Goal: Task Accomplishment & Management: Complete application form

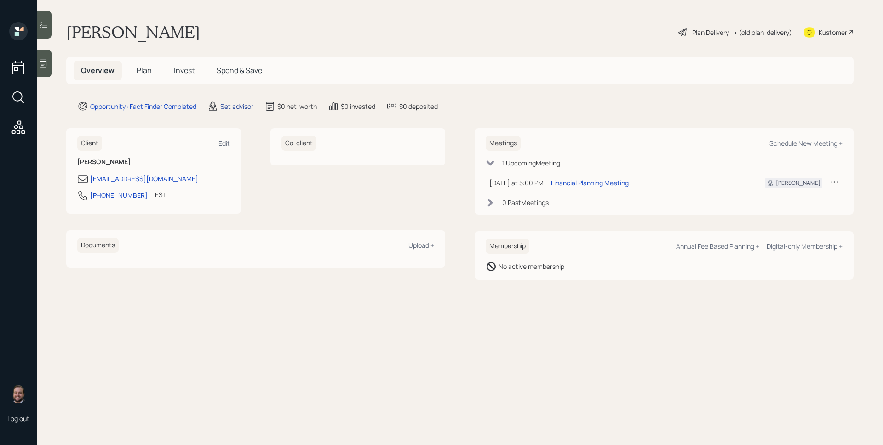
click at [225, 106] on div "Set advisor" at bounding box center [236, 107] width 33 height 10
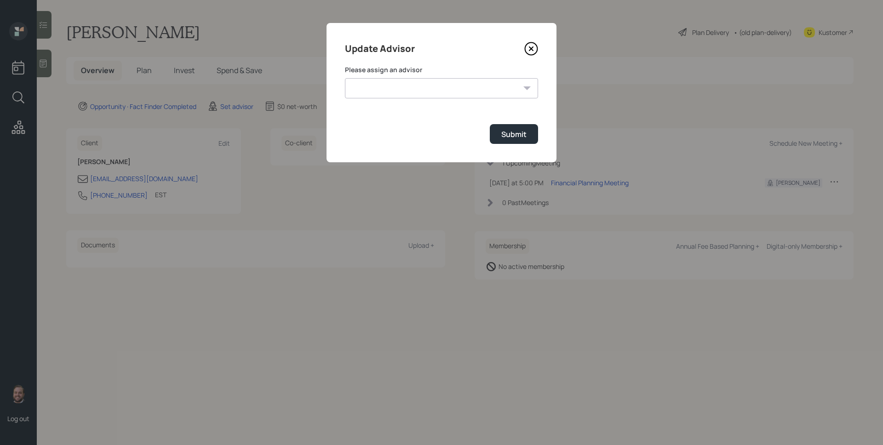
click at [398, 91] on select "[PERSON_NAME] [PERSON_NAME] [PERSON_NAME] [PERSON_NAME] End [PERSON_NAME] [PERS…" at bounding box center [441, 88] width 193 height 20
select select "d946c976-65aa-4529-ac9d-02c4f1114fc0"
click at [345, 78] on select "[PERSON_NAME] [PERSON_NAME] [PERSON_NAME] [PERSON_NAME] End [PERSON_NAME] [PERS…" at bounding box center [441, 88] width 193 height 20
click at [521, 138] on div "Submit" at bounding box center [513, 134] width 25 height 10
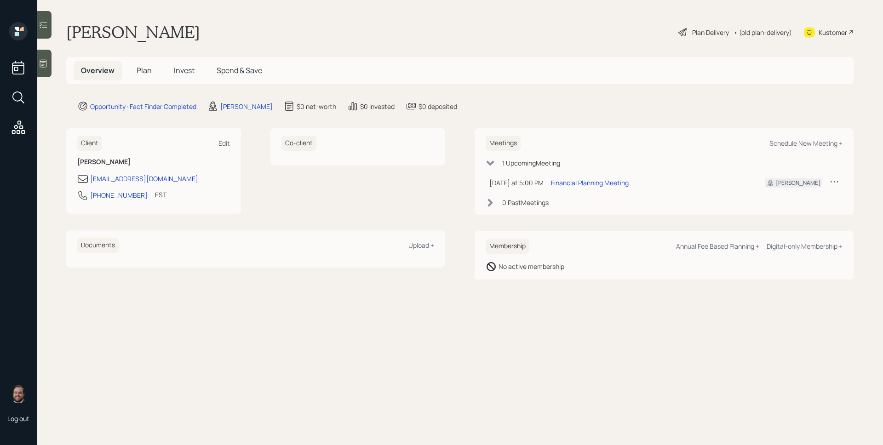
click at [141, 72] on span "Plan" at bounding box center [144, 70] width 15 height 10
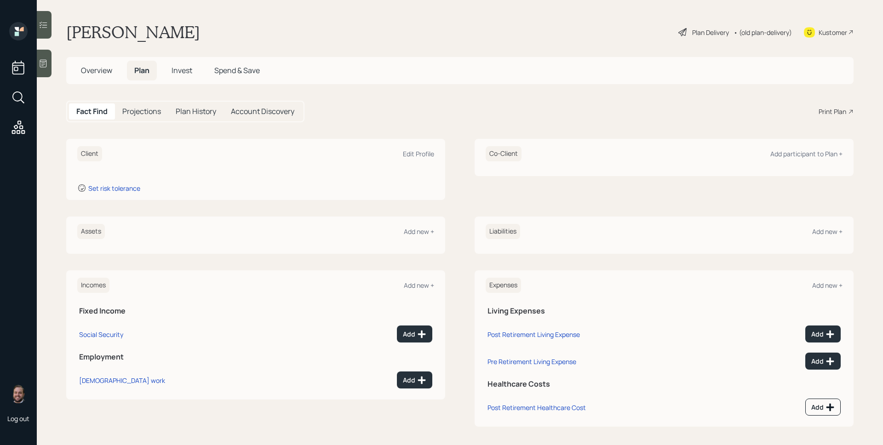
click at [42, 68] on icon at bounding box center [43, 63] width 9 height 9
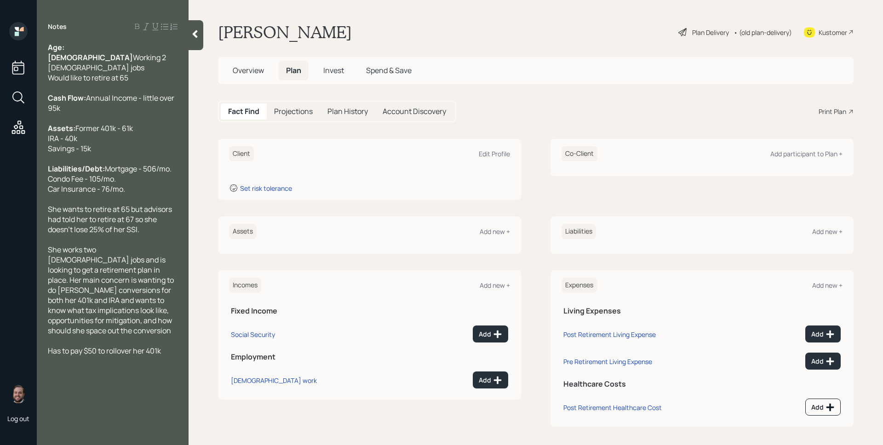
click at [505, 148] on div "Client Edit Profile" at bounding box center [369, 153] width 281 height 15
click at [500, 152] on div "Edit Profile" at bounding box center [494, 153] width 31 height 9
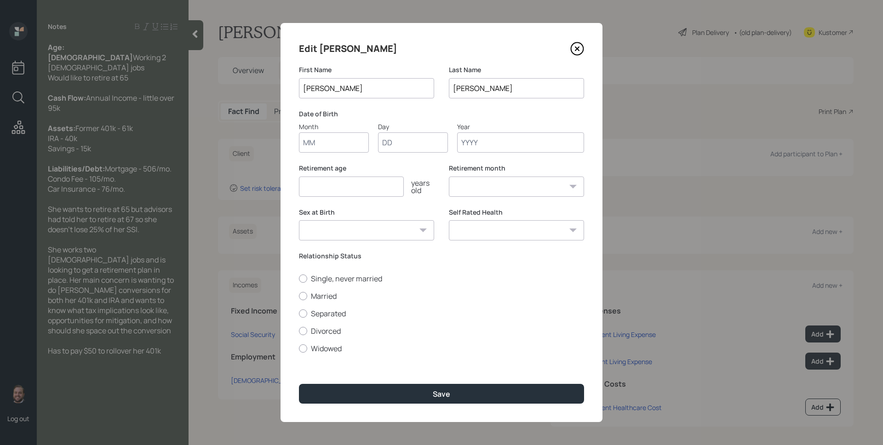
click at [346, 149] on input "Month" at bounding box center [334, 142] width 70 height 20
type input "01"
type input "1972"
select select "1"
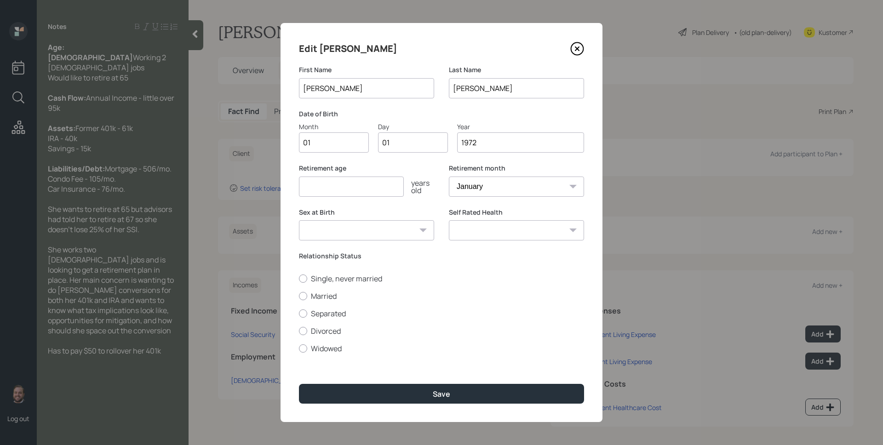
type input "1972"
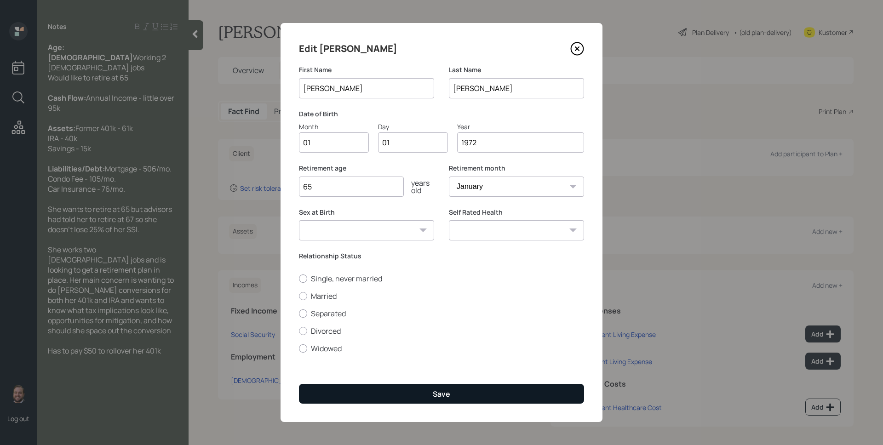
type input "65"
click at [421, 395] on button "Save" at bounding box center [441, 394] width 285 height 20
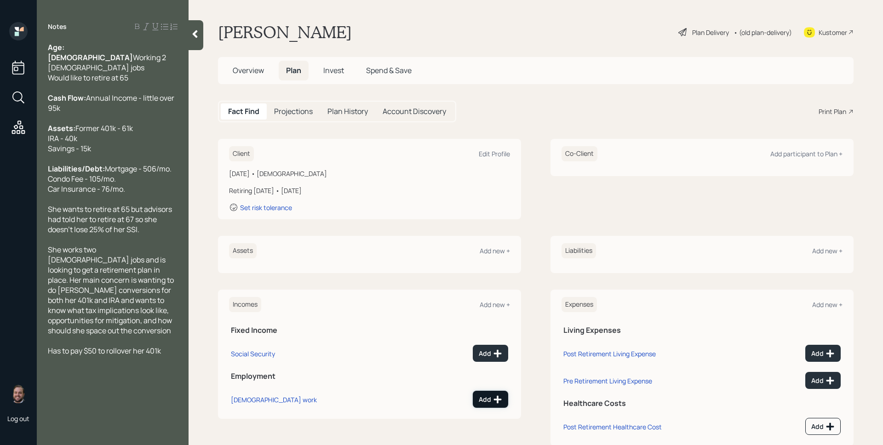
click at [497, 391] on button "Add" at bounding box center [490, 399] width 35 height 17
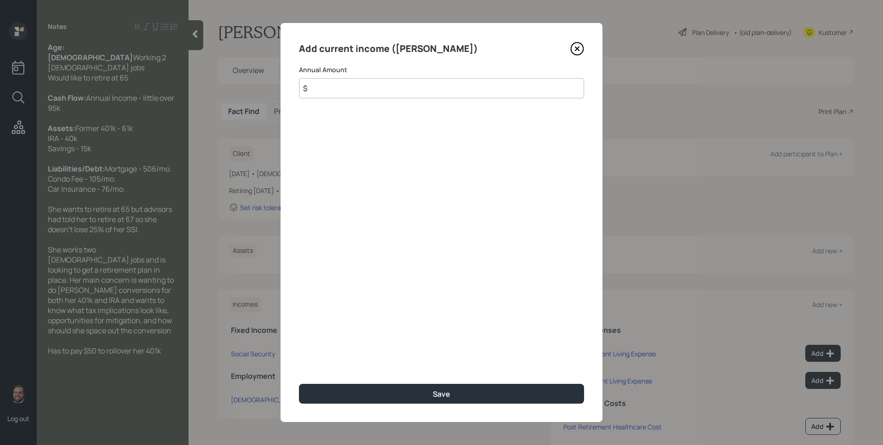
click at [406, 96] on input "$" at bounding box center [441, 88] width 285 height 20
type input "$ 95,000"
click at [299, 384] on button "Save" at bounding box center [441, 394] width 285 height 20
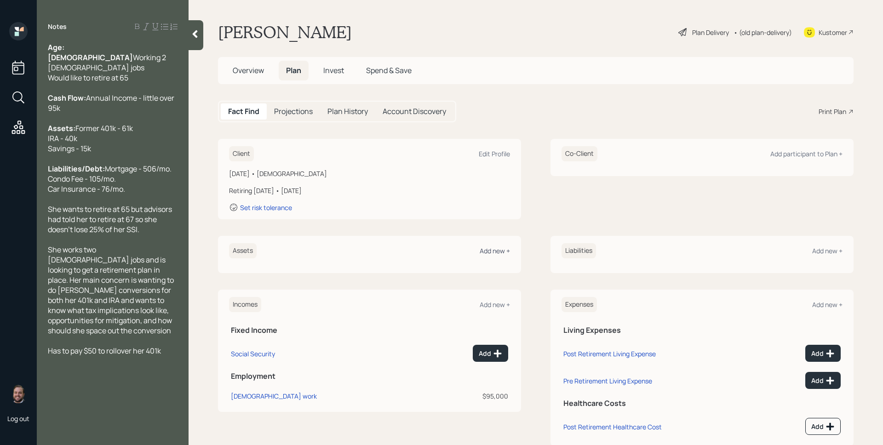
click at [484, 250] on div "Add new +" at bounding box center [494, 250] width 30 height 9
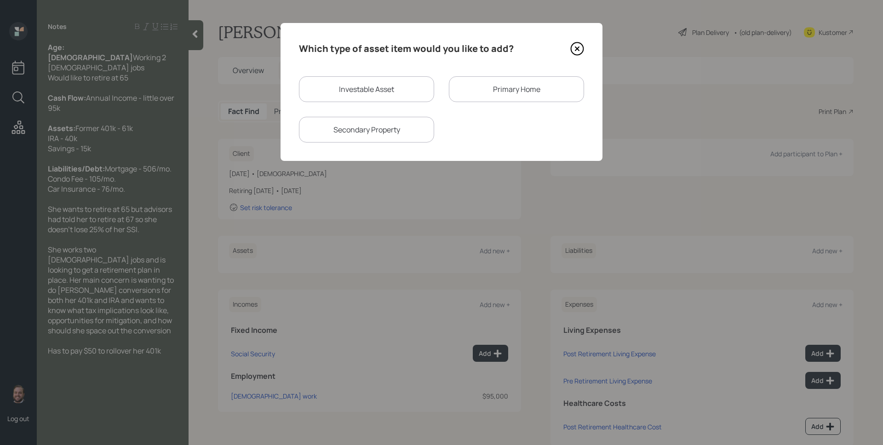
click at [363, 86] on div "Investable Asset" at bounding box center [366, 89] width 135 height 26
select select "taxable"
select select "balanced"
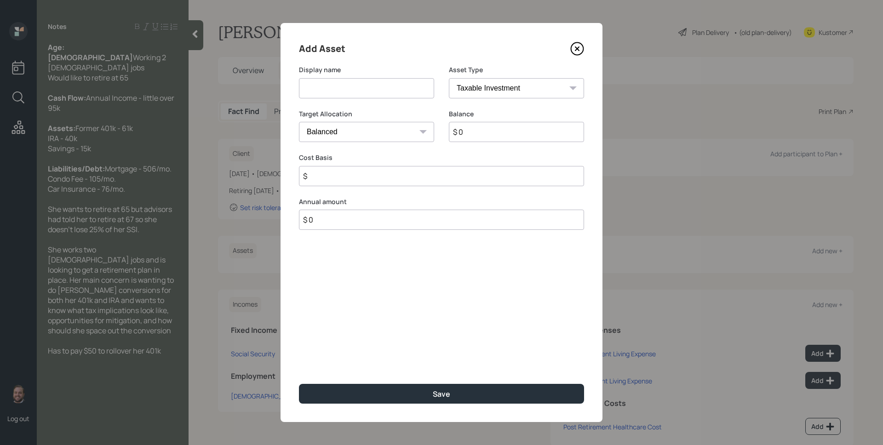
click at [361, 80] on input at bounding box center [366, 88] width 135 height 20
type input "Former 401k"
select select "ira"
click at [449, 78] on select "SEP [PERSON_NAME] IRA 401(k) [PERSON_NAME] 401(k) 403(b) [PERSON_NAME] 403(b) 4…" at bounding box center [516, 88] width 135 height 20
type input "$"
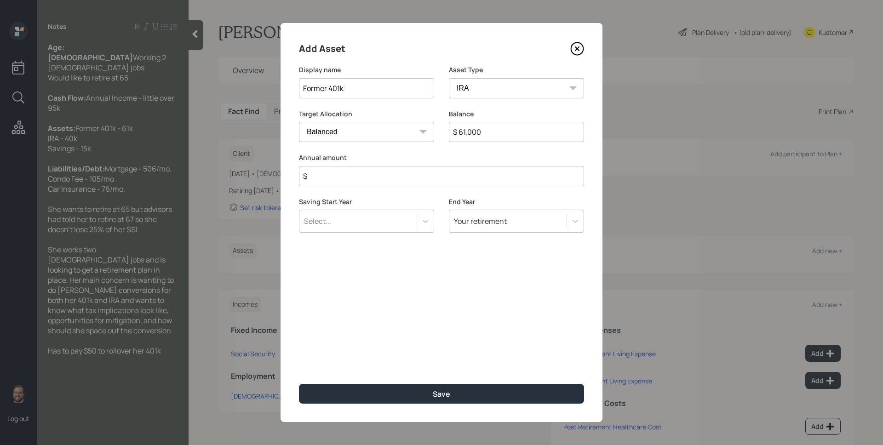
type input "$ 61,000"
type input "$ 0"
click at [299, 384] on button "Save" at bounding box center [441, 394] width 285 height 20
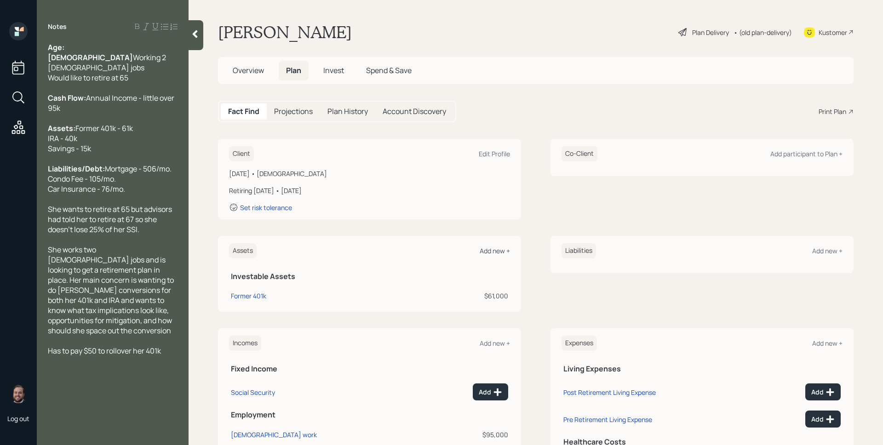
click at [482, 249] on div "Add new +" at bounding box center [494, 250] width 30 height 9
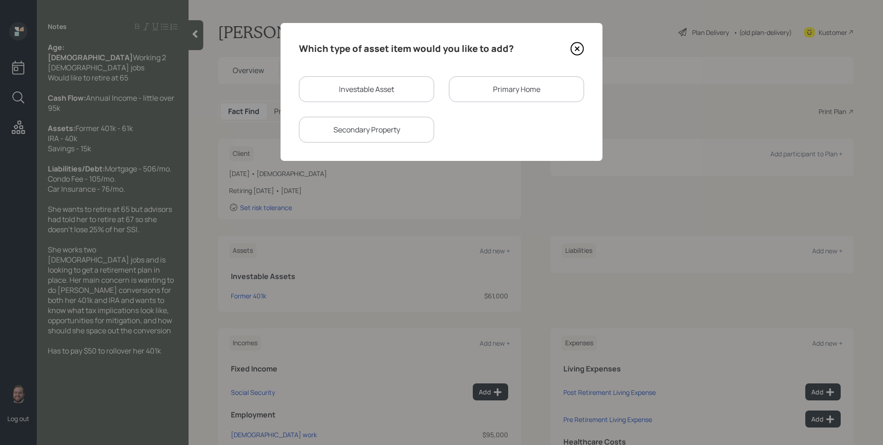
click at [367, 91] on div "Investable Asset" at bounding box center [366, 89] width 135 height 26
select select "taxable"
select select "balanced"
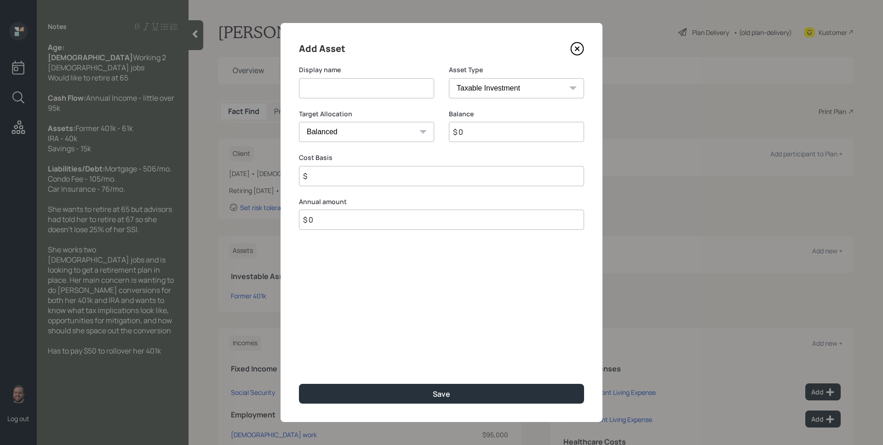
click at [362, 88] on input at bounding box center [366, 88] width 135 height 20
type input "IRA"
select select "ira"
click at [449, 78] on select "SEP [PERSON_NAME] IRA 401(k) [PERSON_NAME] 401(k) 403(b) [PERSON_NAME] 403(b) 4…" at bounding box center [516, 88] width 135 height 20
type input "$"
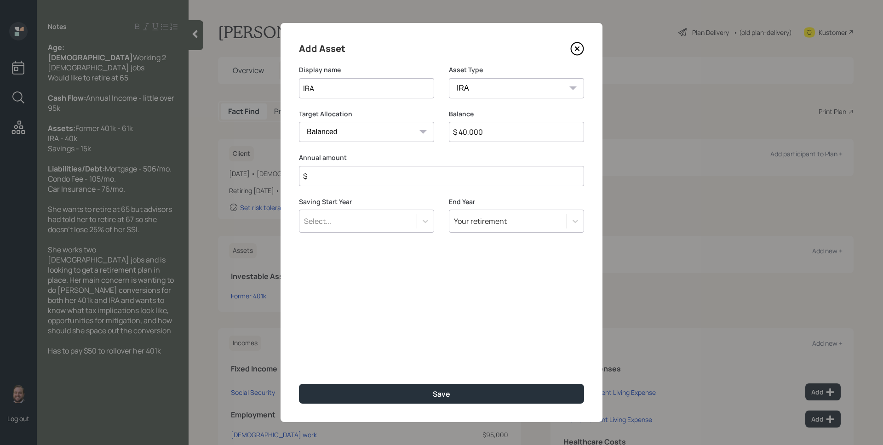
type input "$ 40,000"
type input "$ 0"
click at [299, 384] on button "Save" at bounding box center [441, 394] width 285 height 20
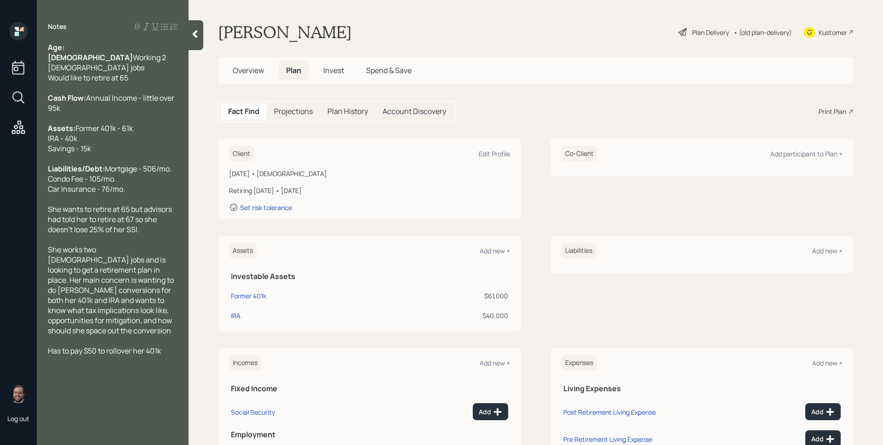
click at [506, 250] on div "Assets Add new + Investable Assets Former 401k $61,000 IRA $40,000" at bounding box center [369, 284] width 303 height 96
click at [488, 248] on div "Add new +" at bounding box center [494, 250] width 30 height 9
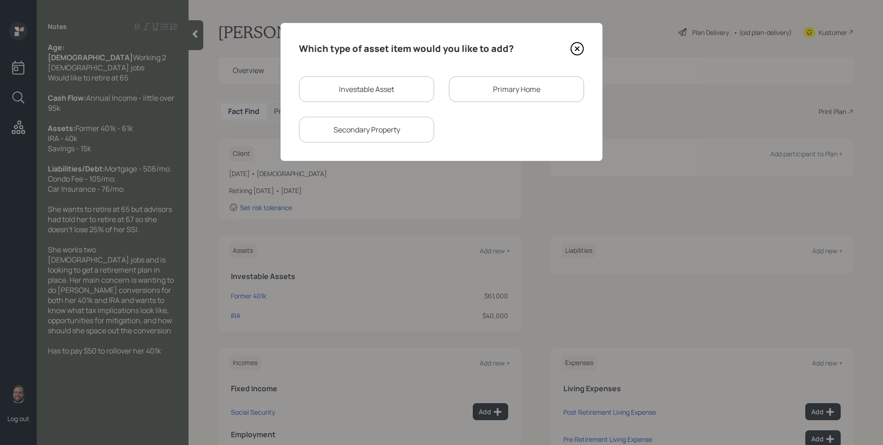
click at [399, 97] on div "Investable Asset" at bounding box center [366, 89] width 135 height 26
select select "taxable"
select select "balanced"
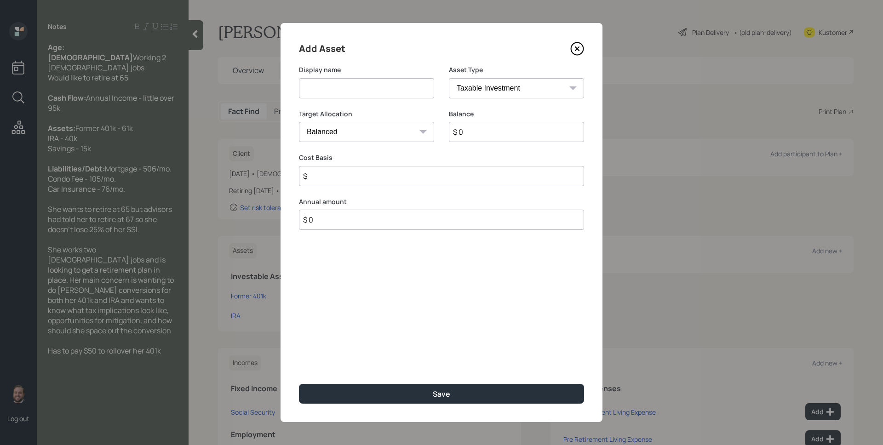
click at [374, 96] on input at bounding box center [366, 88] width 135 height 20
type input "Savings"
select select "emergency_fund"
click at [449, 78] on select "SEP [PERSON_NAME] IRA 401(k) [PERSON_NAME] 401(k) 403(b) [PERSON_NAME] 403(b) 4…" at bounding box center [516, 88] width 135 height 20
type input "$ 15,000"
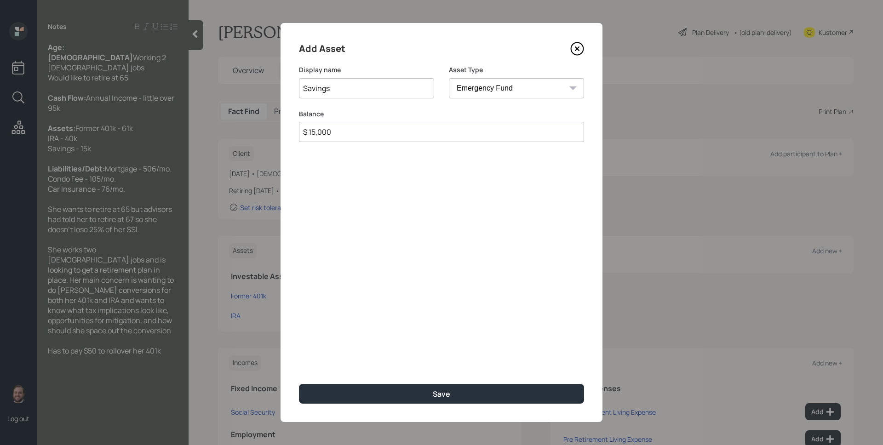
click at [299, 384] on button "Save" at bounding box center [441, 394] width 285 height 20
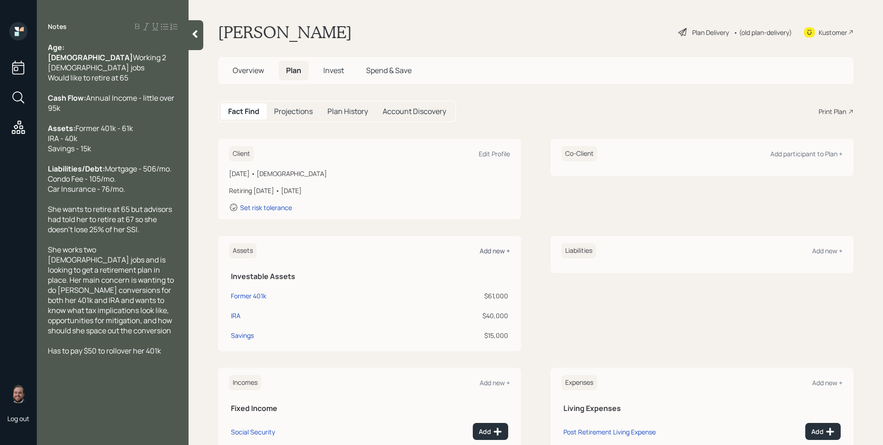
click at [501, 253] on div "Add new +" at bounding box center [494, 250] width 30 height 9
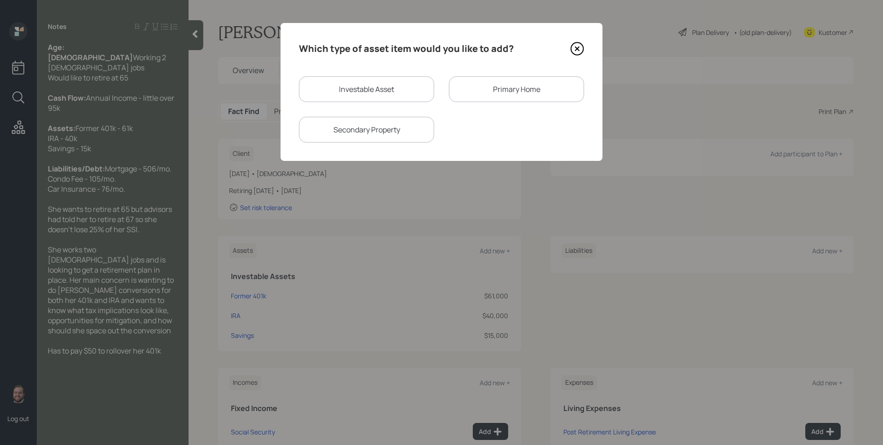
click at [538, 87] on div "Primary Home" at bounding box center [516, 89] width 135 height 26
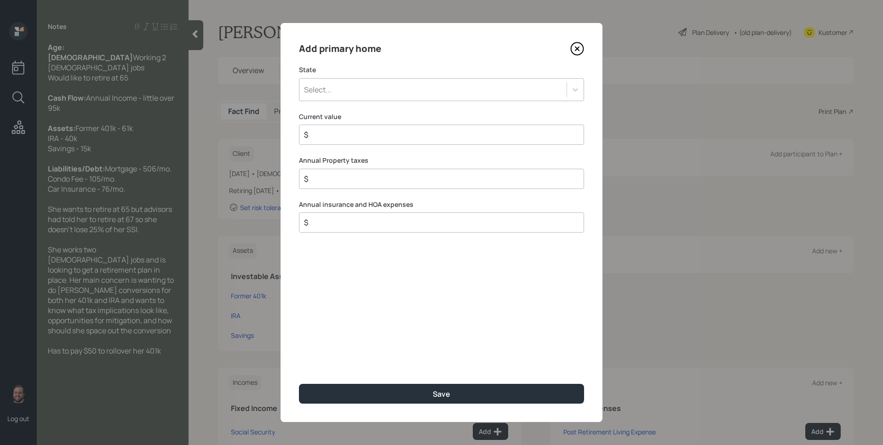
click at [369, 88] on div "Select..." at bounding box center [432, 90] width 267 height 16
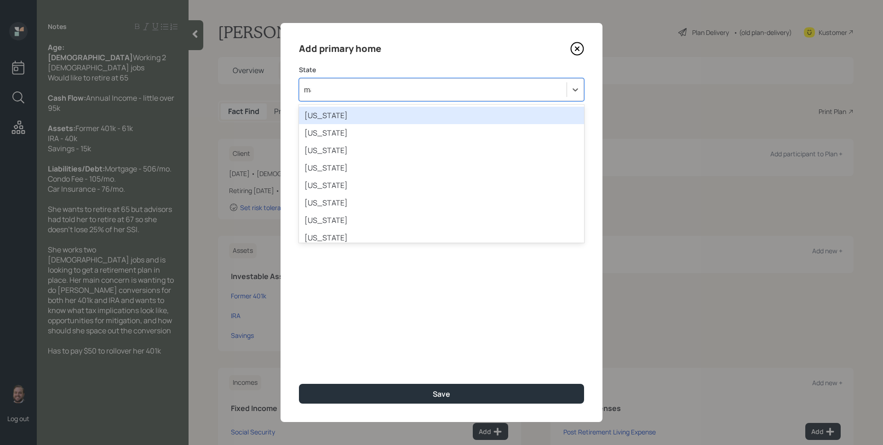
type input "mar"
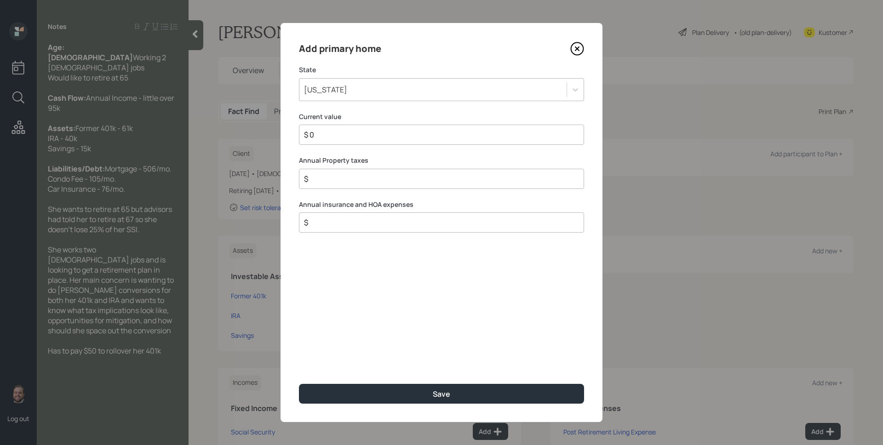
type input "$ 0"
type input "$ 1,260"
click at [299, 384] on button "Save" at bounding box center [441, 394] width 285 height 20
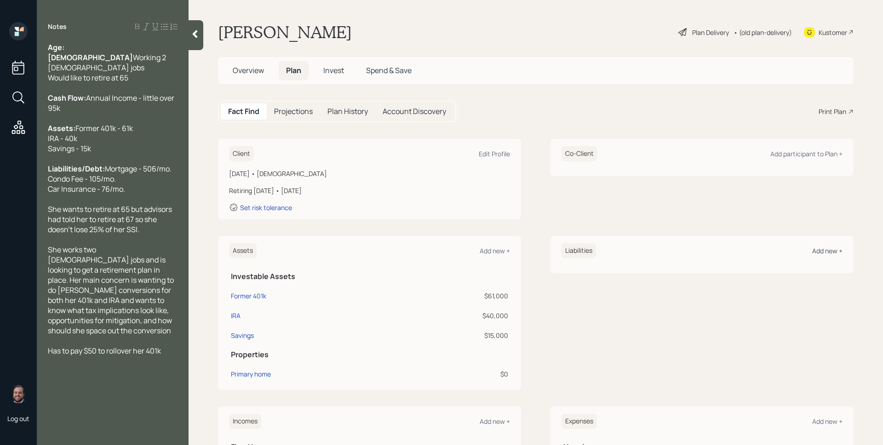
click at [824, 251] on div "Add new +" at bounding box center [827, 250] width 30 height 9
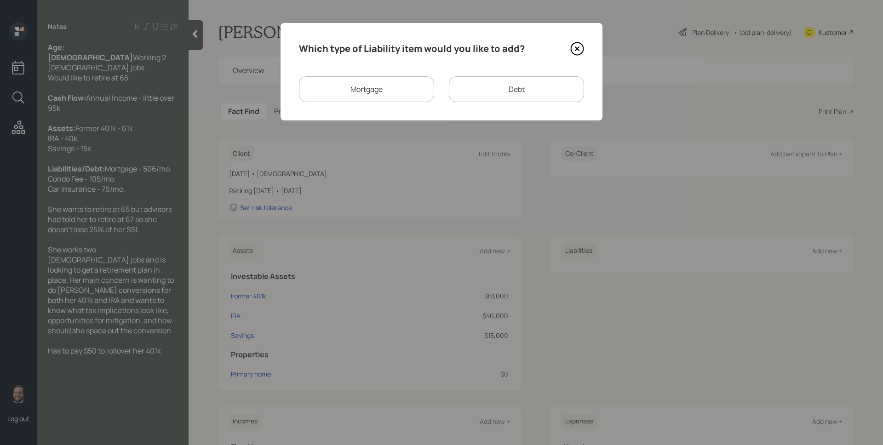
click at [383, 78] on div "Mortgage" at bounding box center [366, 89] width 135 height 26
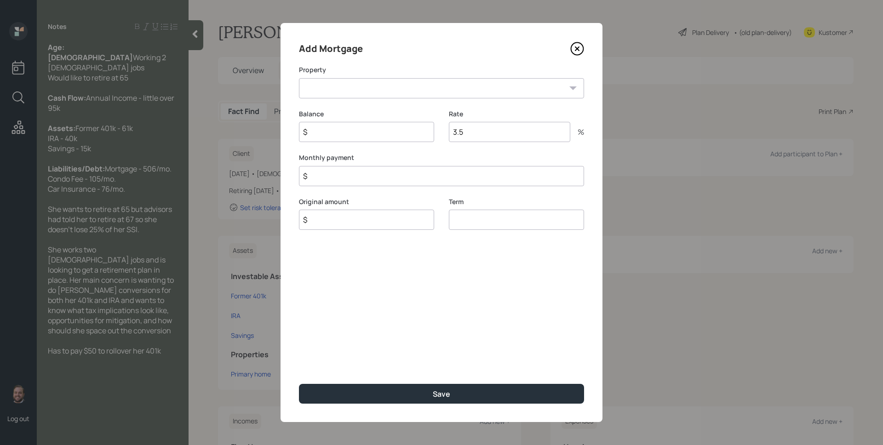
click at [382, 86] on select "MD Primary home" at bounding box center [441, 88] width 285 height 20
select select "af1a112c-7bac-4f35-ad27-7c013b4e9b4b"
click at [299, 78] on select "MD Primary home" at bounding box center [441, 88] width 285 height 20
click at [351, 136] on input "$" at bounding box center [366, 132] width 135 height 20
type input "$ 0"
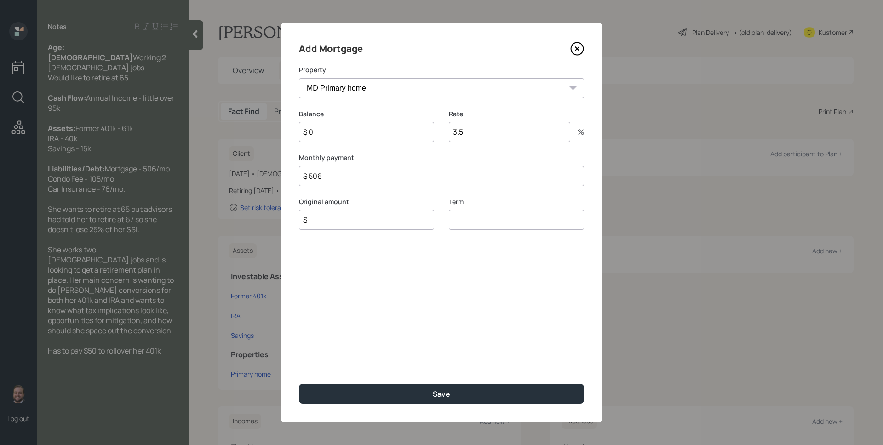
type input "$ 506"
type input "$ 0"
type input "30"
click at [299, 384] on button "Save" at bounding box center [441, 394] width 285 height 20
